Goal: Task Accomplishment & Management: Manage account settings

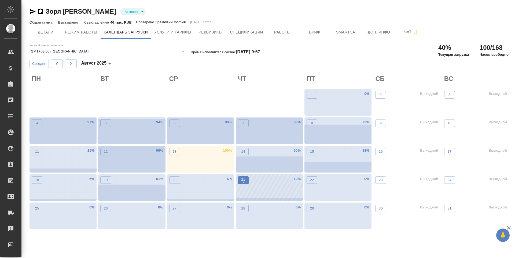
click at [242, 181] on p "•" at bounding box center [243, 182] width 4 height 5
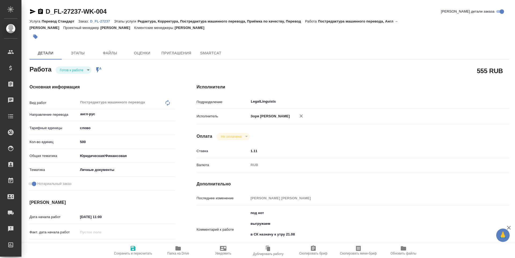
type textarea "x"
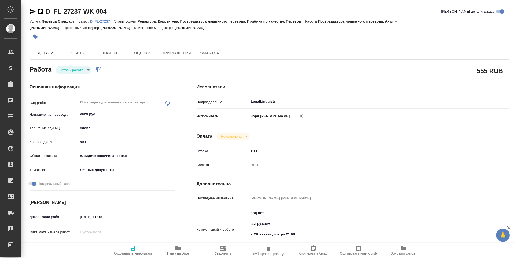
type textarea "x"
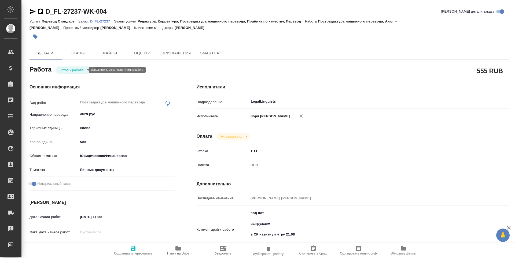
click at [77, 72] on body "🙏 .cls-1 fill:#fff; AWATERA Zoria Tatiana Клиенты Спецификации Заказы Чаты Todo…" at bounding box center [257, 129] width 515 height 258
type textarea "x"
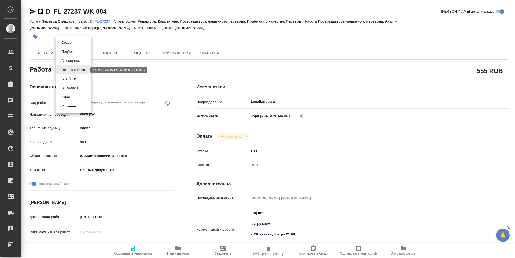
type textarea "x"
click at [73, 75] on li "В работе" at bounding box center [73, 79] width 36 height 9
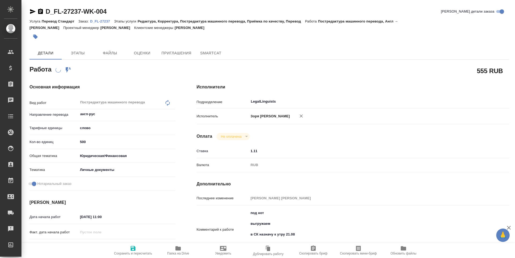
type textarea "x"
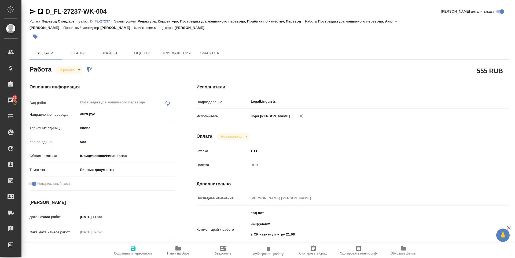
type textarea "x"
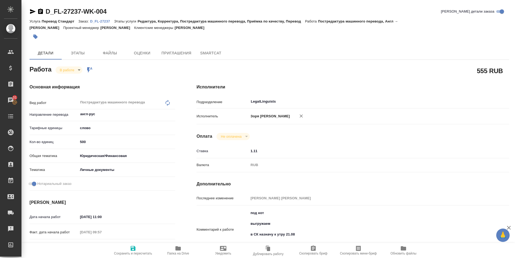
type textarea "x"
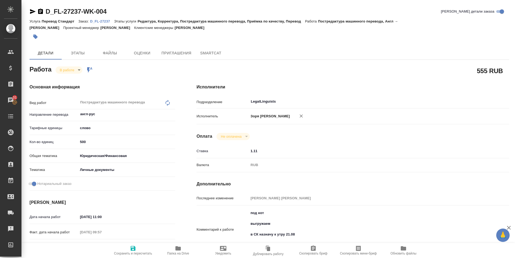
type textarea "x"
